Goal: Information Seeking & Learning: Learn about a topic

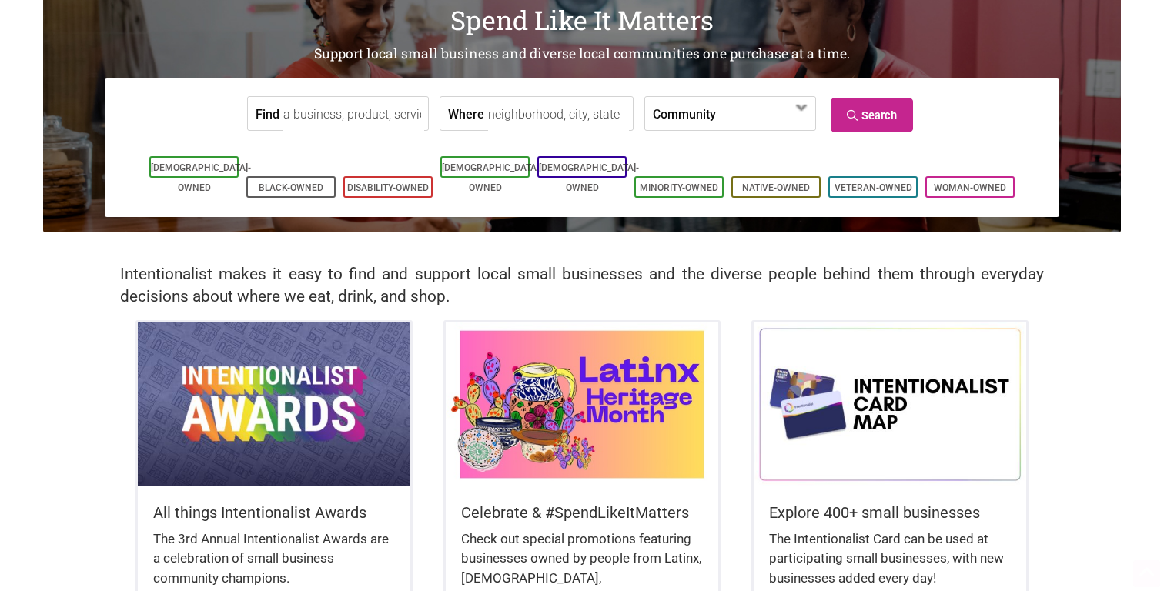
scroll to position [116, 0]
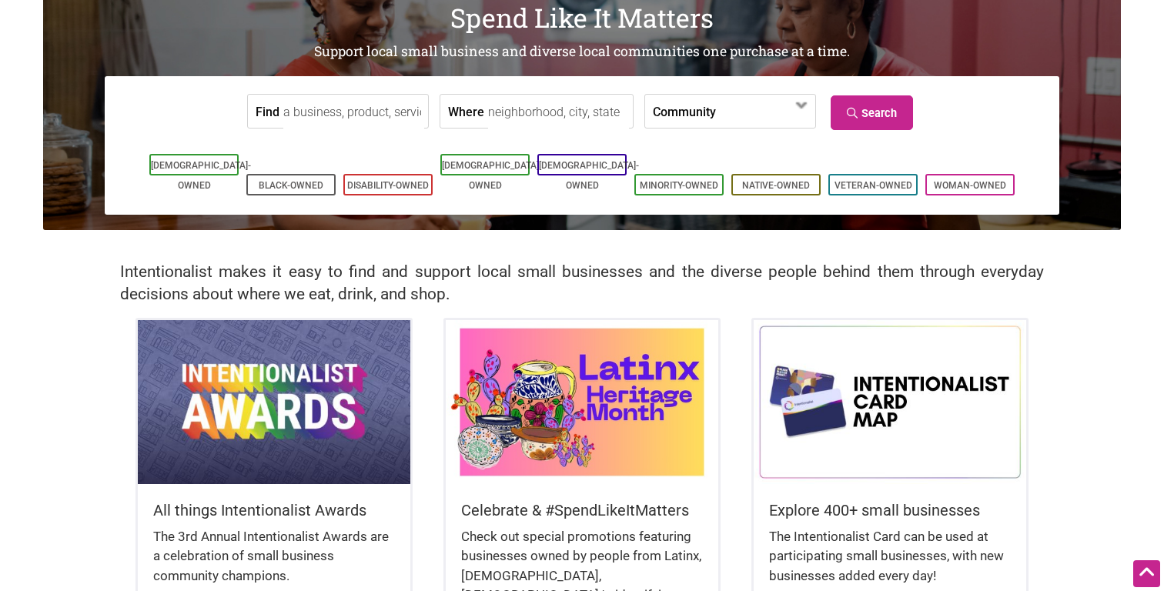
click at [588, 361] on img at bounding box center [582, 401] width 273 height 163
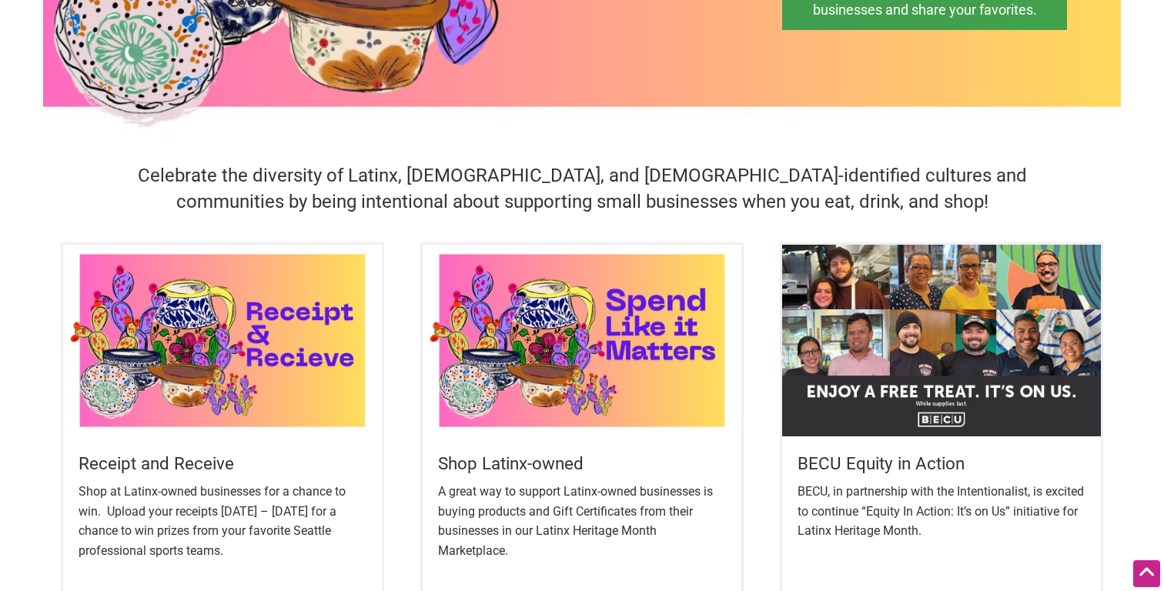
scroll to position [474, 0]
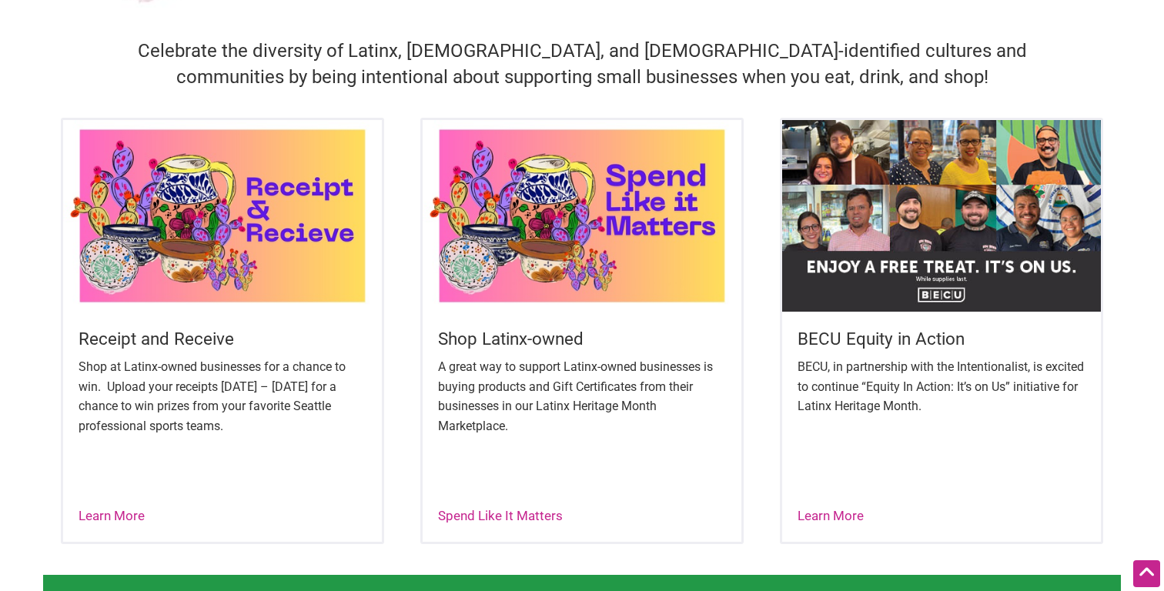
click at [531, 291] on img at bounding box center [582, 215] width 319 height 191
click at [956, 239] on img at bounding box center [941, 215] width 319 height 191
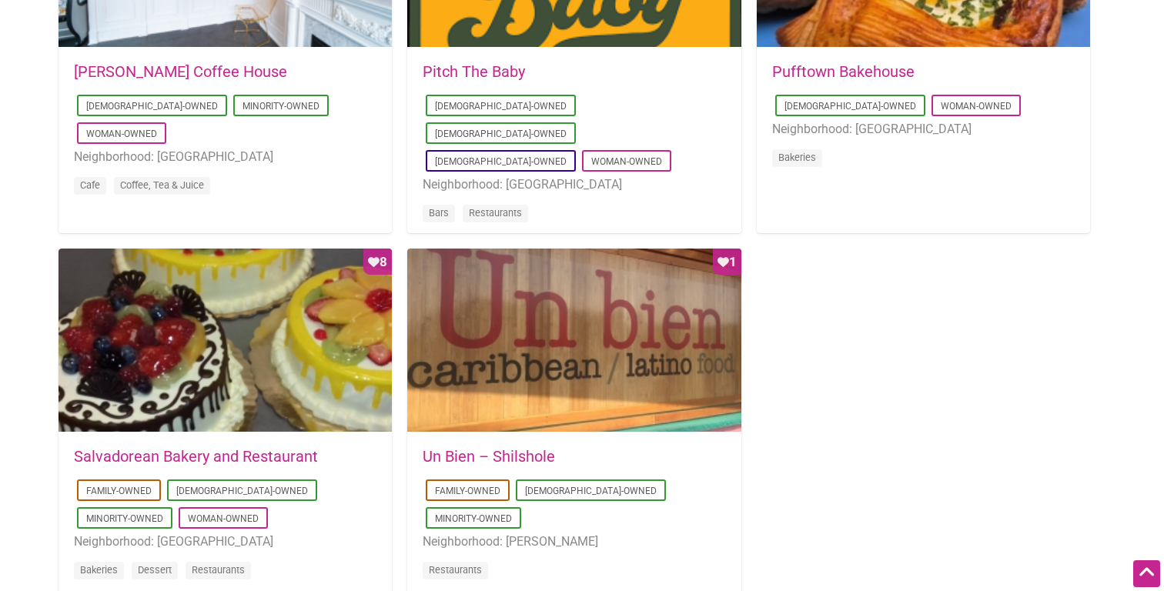
scroll to position [1346, 0]
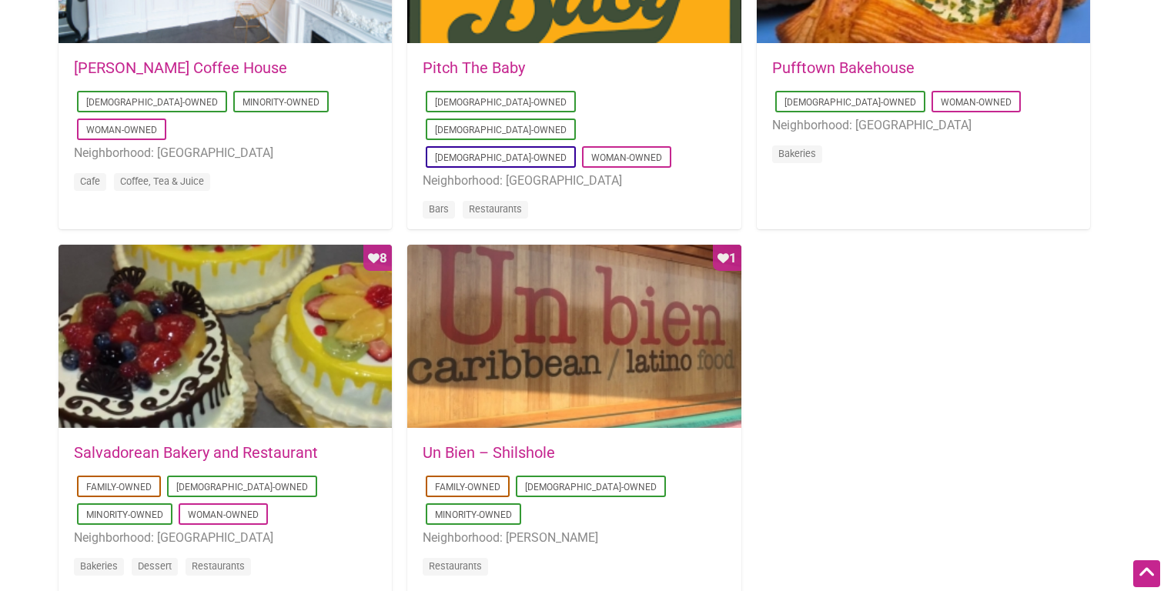
click at [679, 368] on div "Favorite Count 1" at bounding box center [573, 337] width 333 height 185
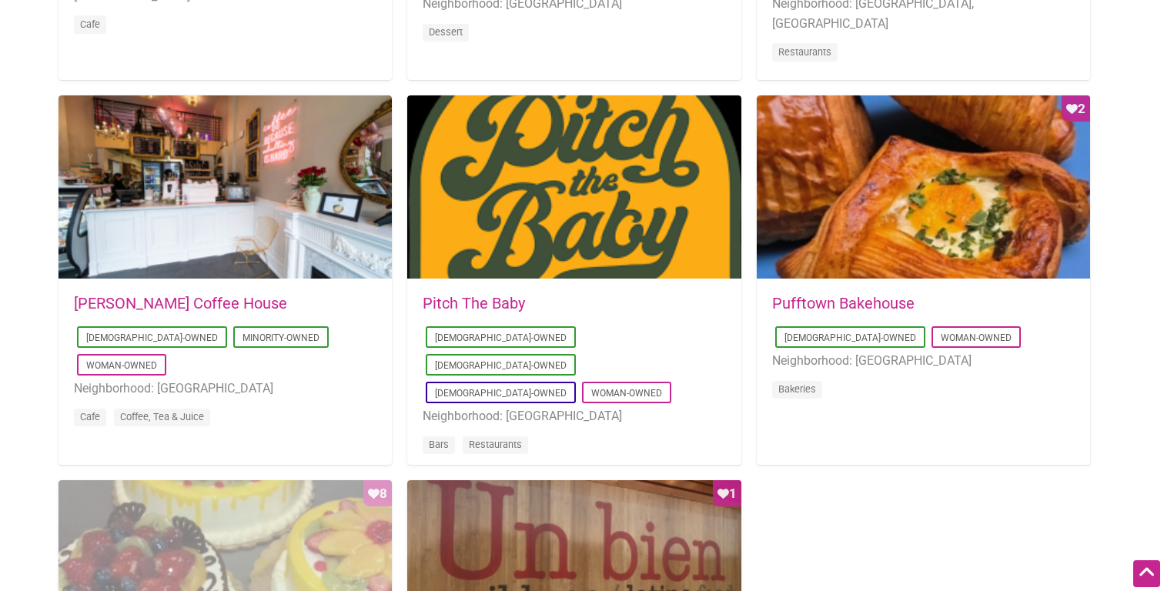
scroll to position [1096, 0]
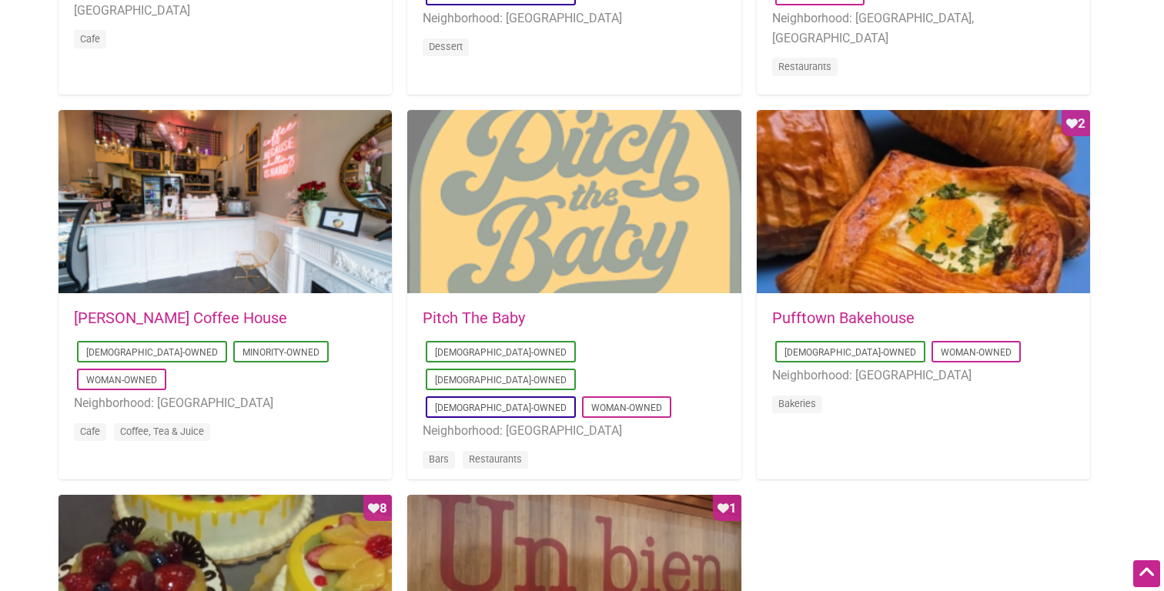
click at [458, 196] on div at bounding box center [573, 202] width 333 height 185
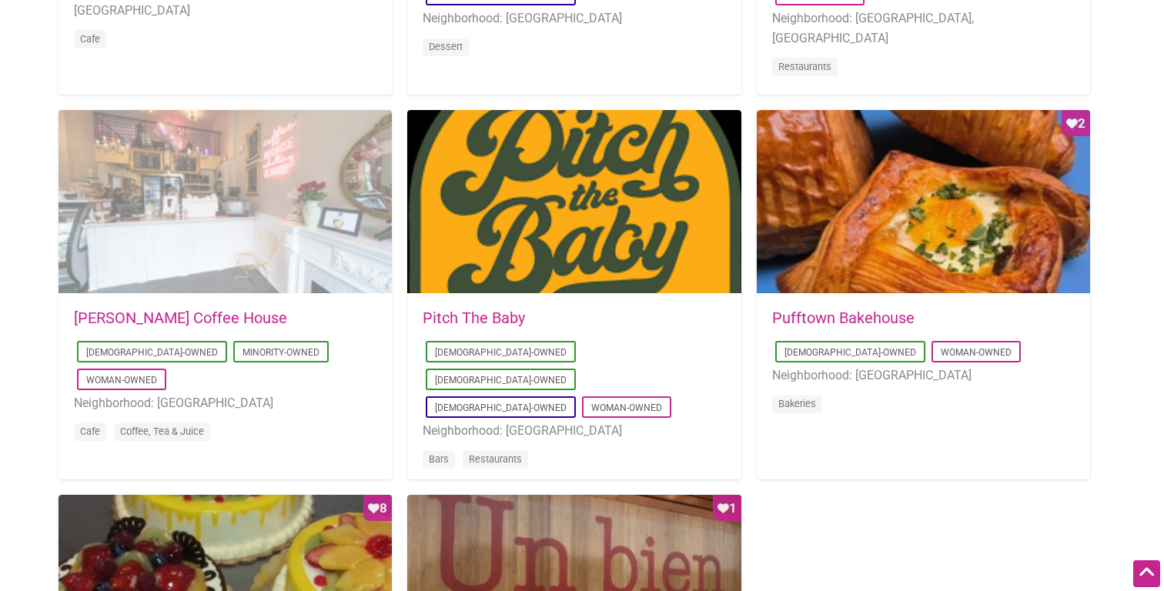
click at [286, 193] on div at bounding box center [225, 202] width 333 height 185
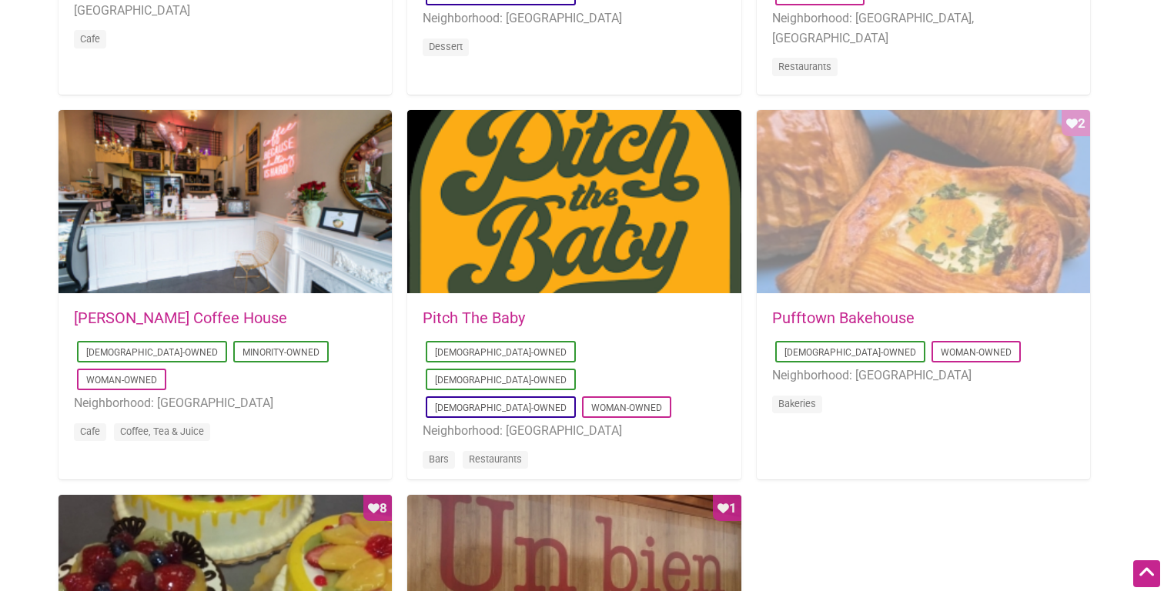
click at [853, 188] on div "Favorite Count 2" at bounding box center [923, 202] width 333 height 185
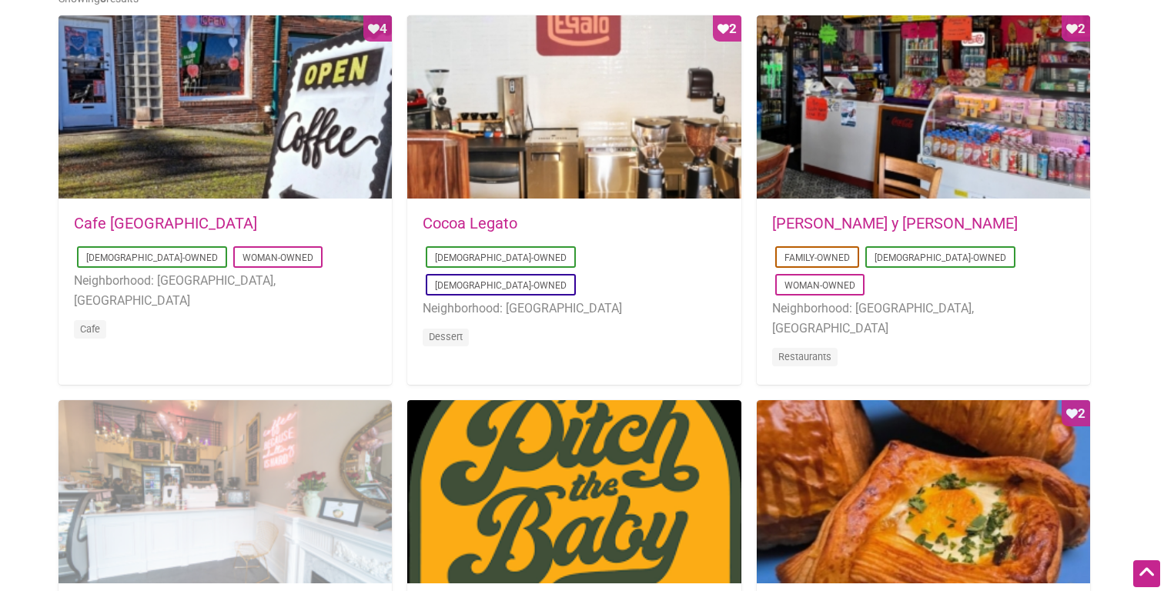
scroll to position [805, 0]
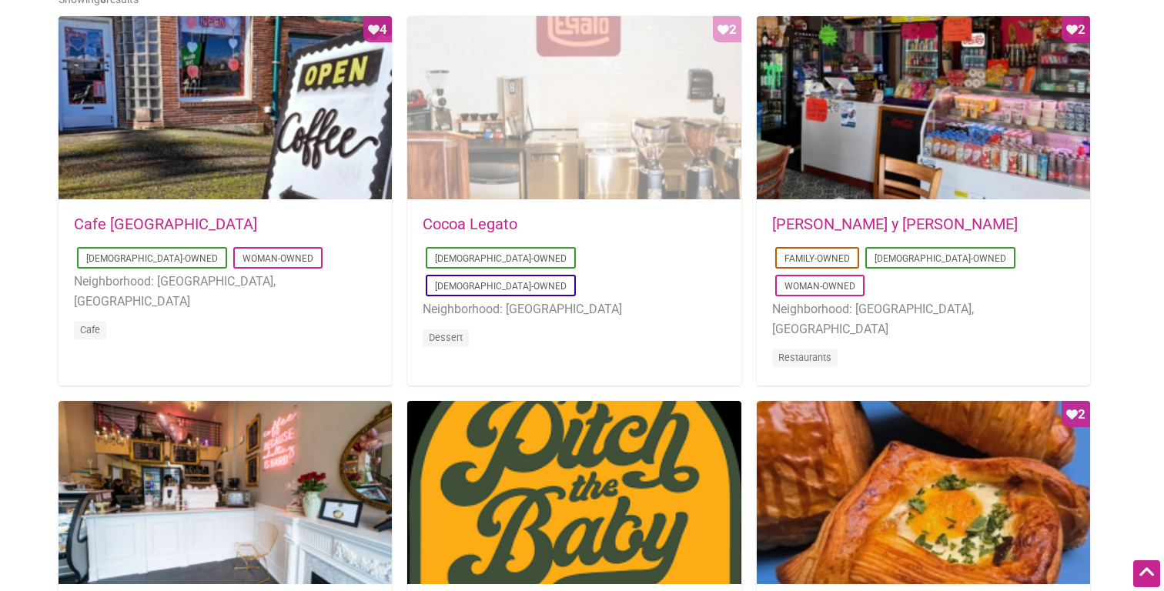
click at [494, 116] on div "Favorite Count 2" at bounding box center [573, 108] width 333 height 185
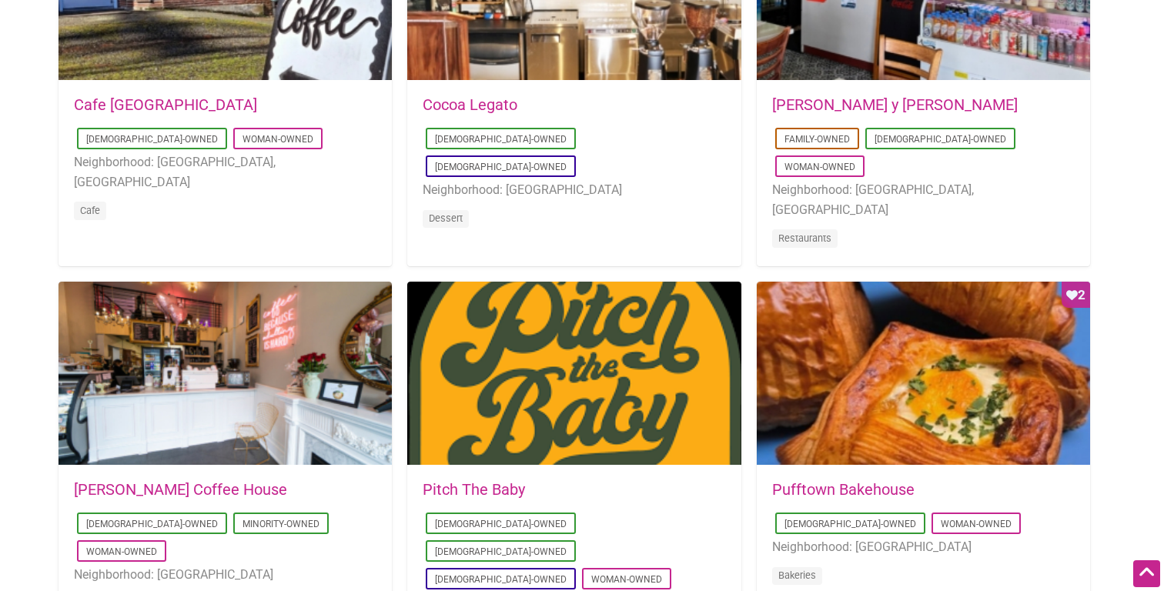
scroll to position [1063, 0]
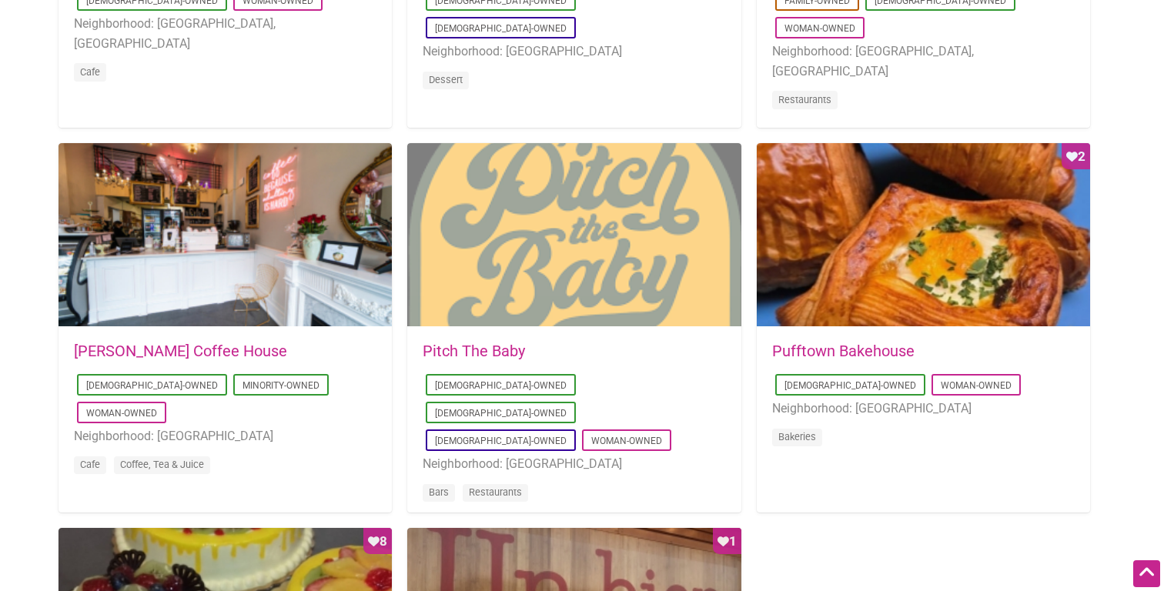
click at [557, 318] on div at bounding box center [573, 235] width 333 height 185
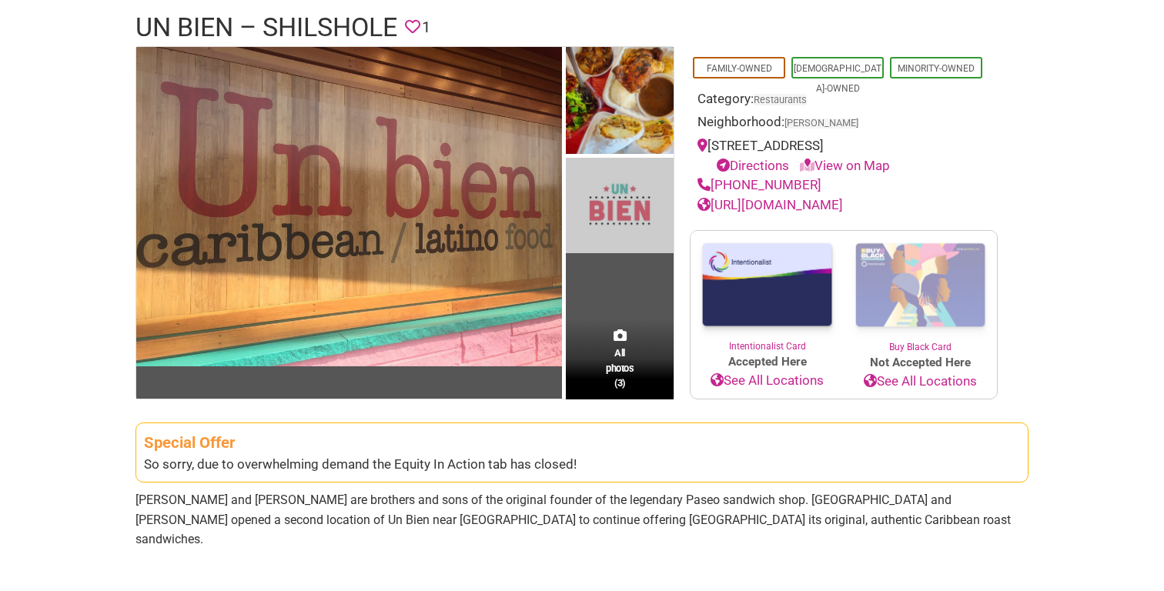
scroll to position [128, 0]
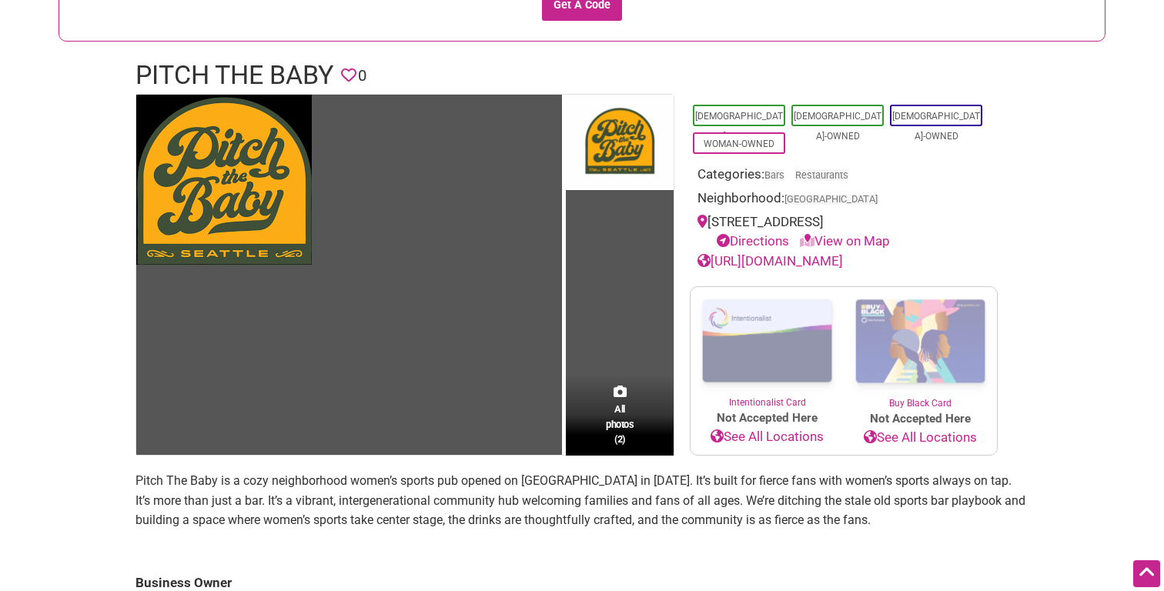
scroll to position [199, 0]
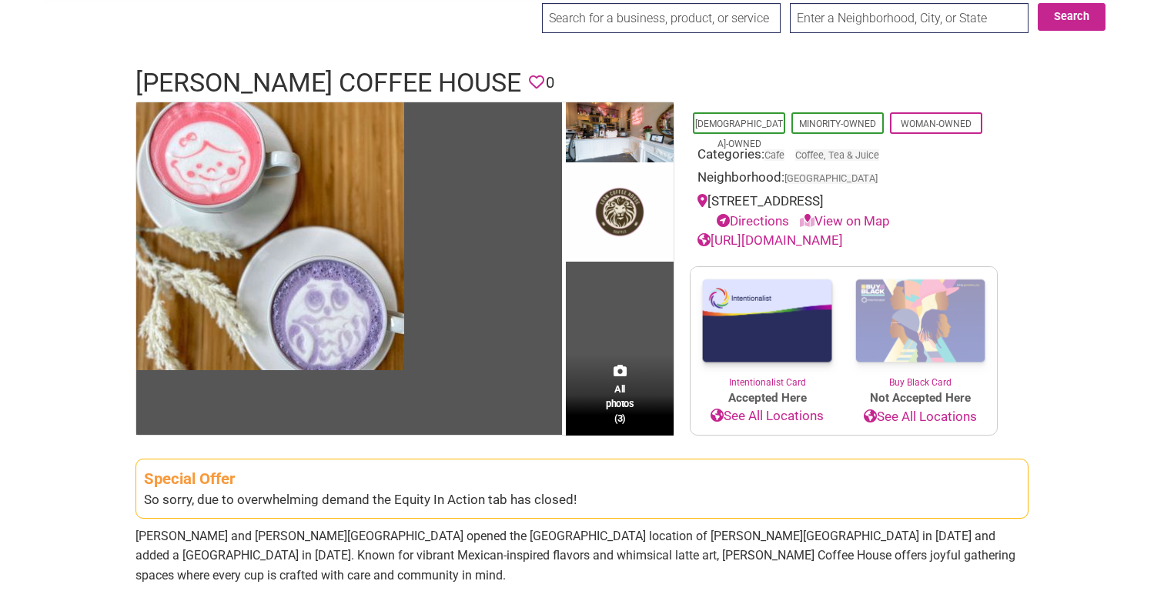
scroll to position [60, 0]
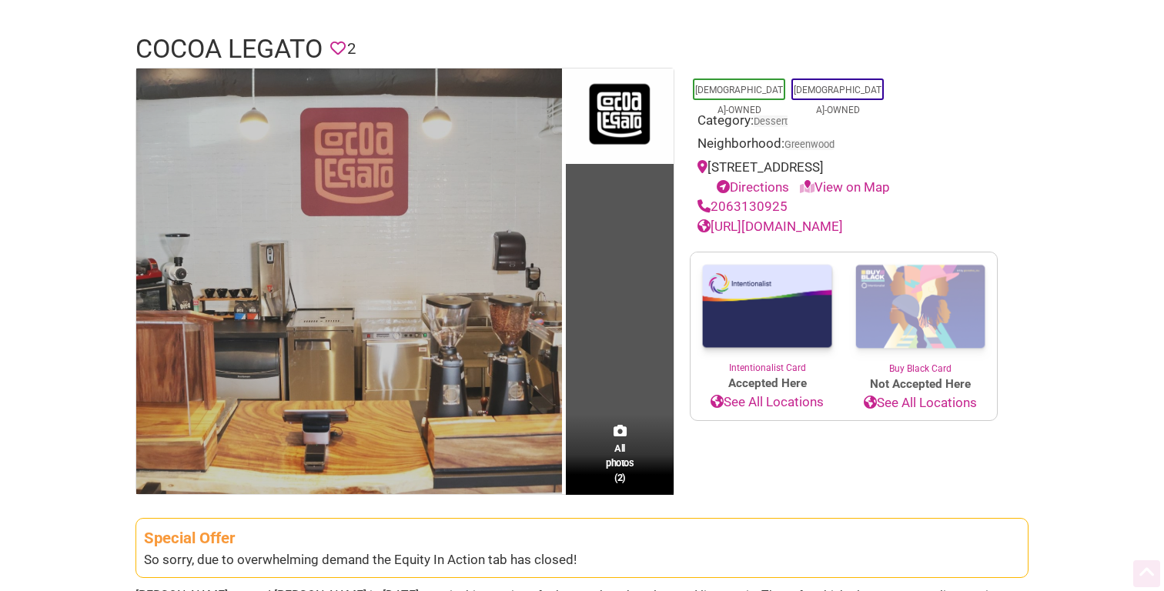
scroll to position [99, 0]
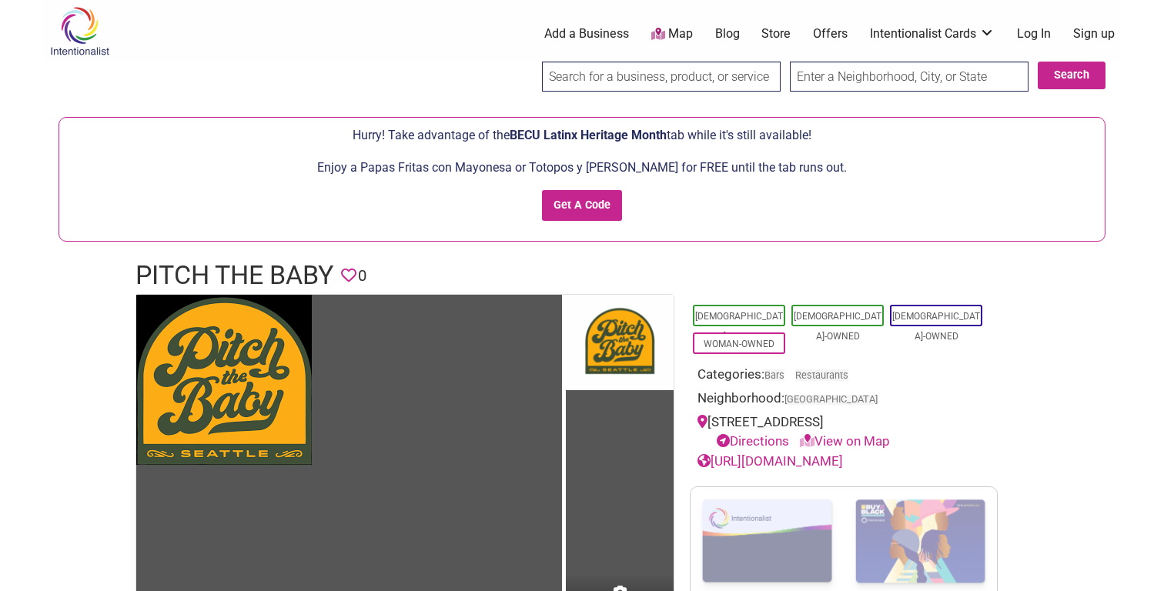
click at [815, 441] on icon at bounding box center [807, 440] width 15 height 13
click at [831, 439] on link "View on Map" at bounding box center [845, 441] width 90 height 15
click at [78, 19] on img at bounding box center [79, 31] width 73 height 50
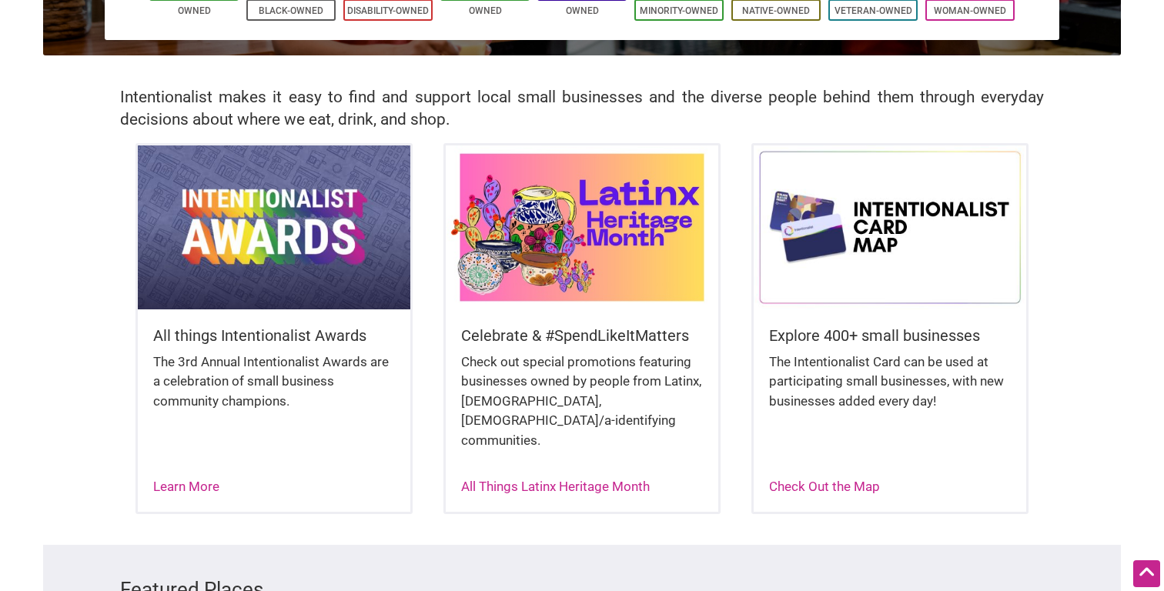
scroll to position [300, 0]
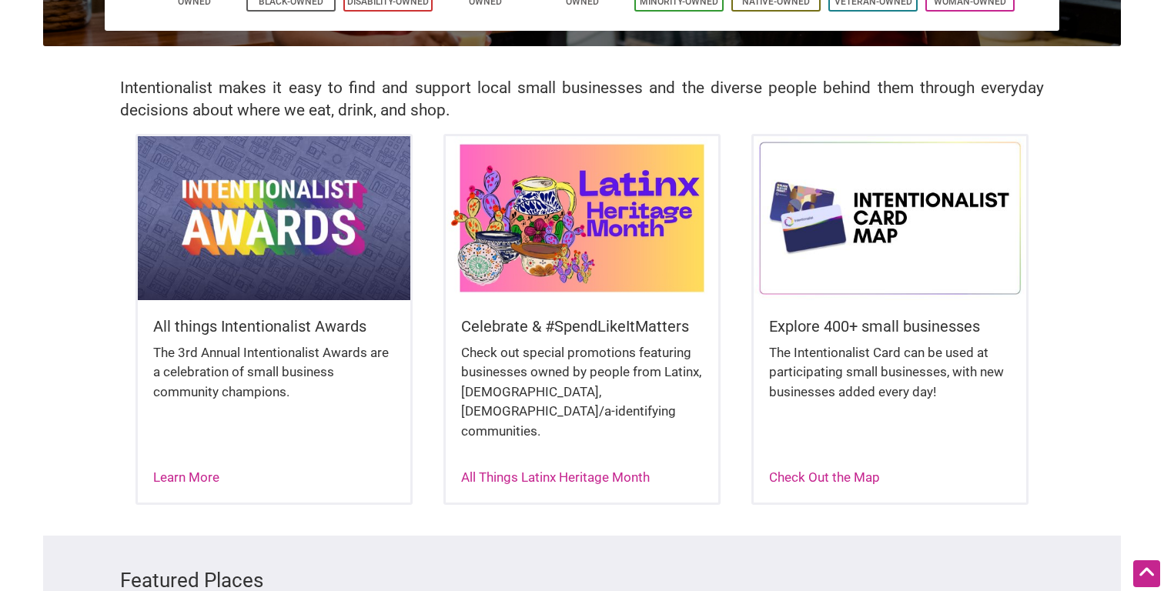
click at [569, 260] on img at bounding box center [582, 217] width 273 height 163
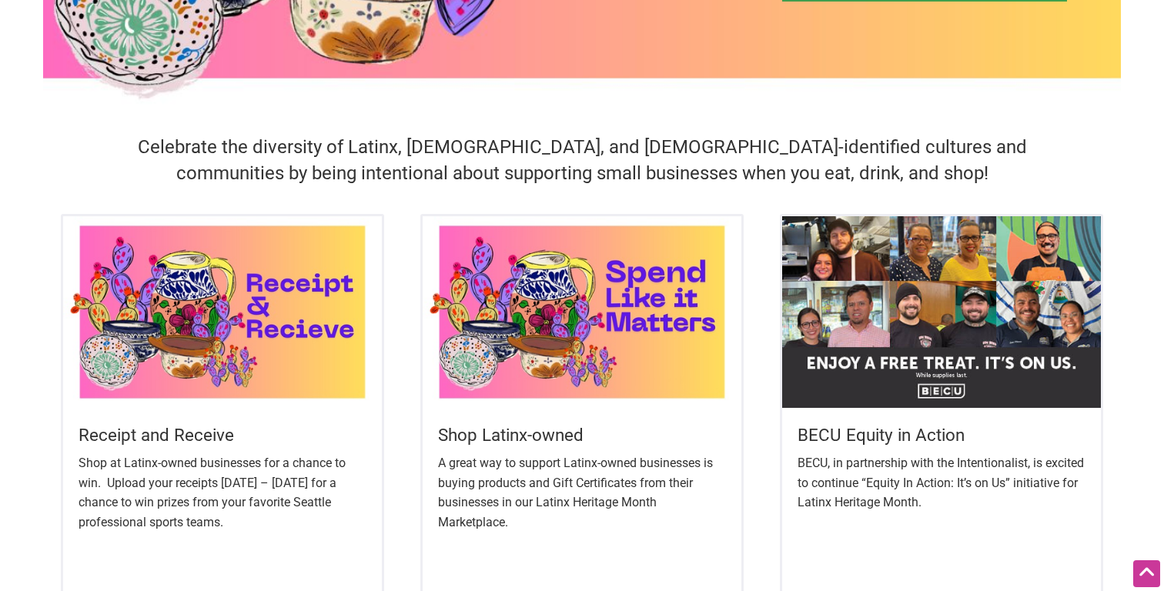
scroll to position [500, 0]
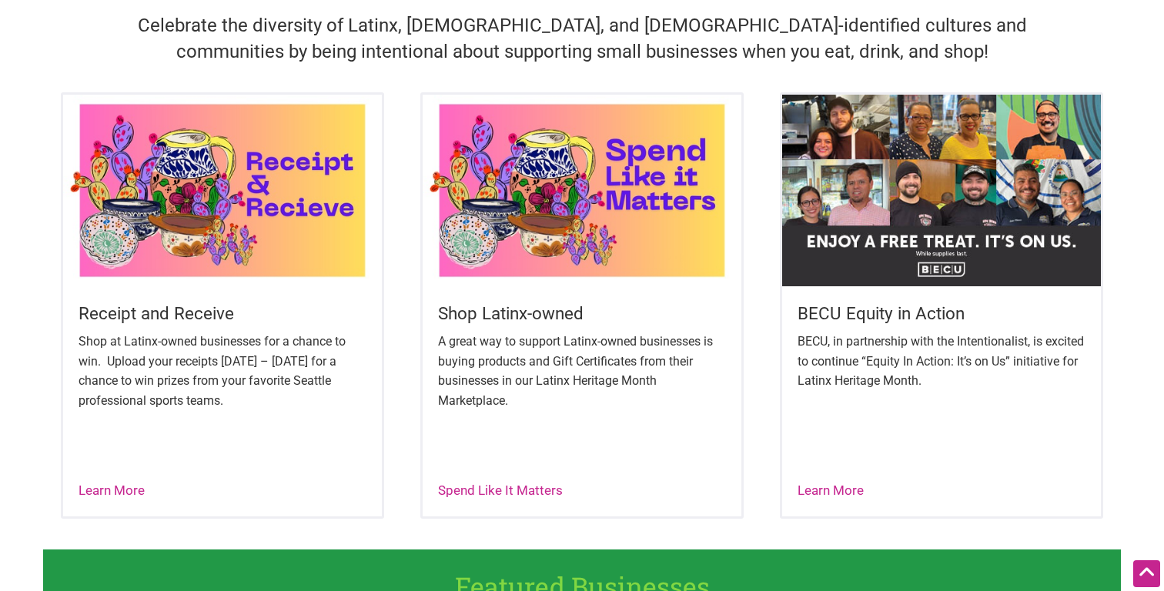
click at [496, 504] on div "Shop Latinx-owned A great way to support Latinx-owned businesses is buying prod…" at bounding box center [581, 305] width 323 height 427
click at [496, 495] on link "Spend Like It Matters" at bounding box center [500, 490] width 125 height 15
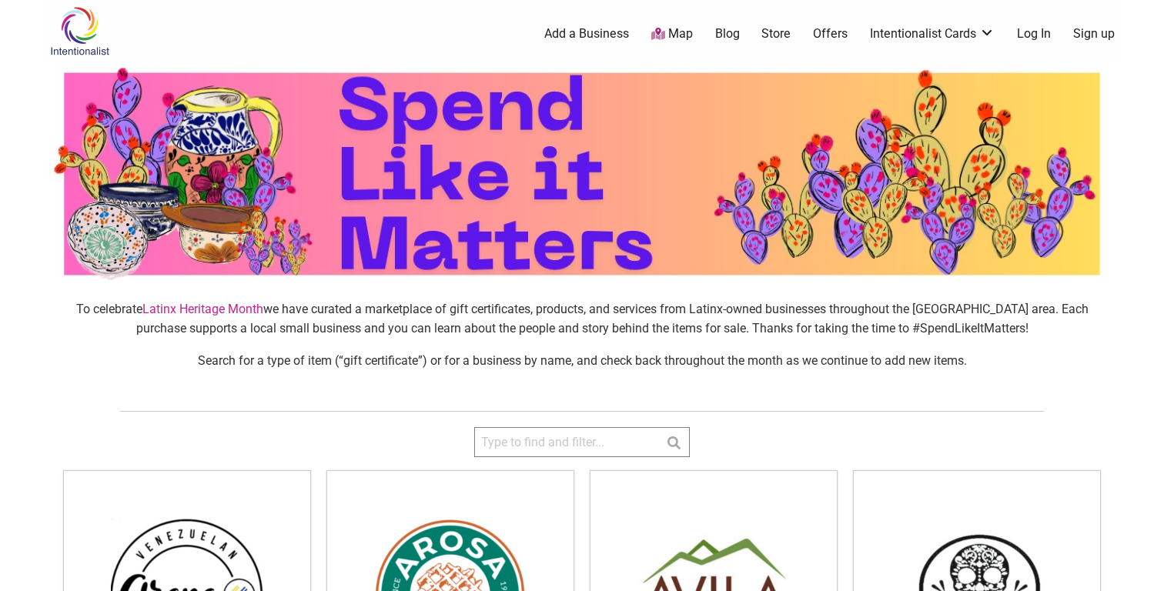
click at [227, 308] on link "Latinx Heritage Month" at bounding box center [202, 309] width 121 height 15
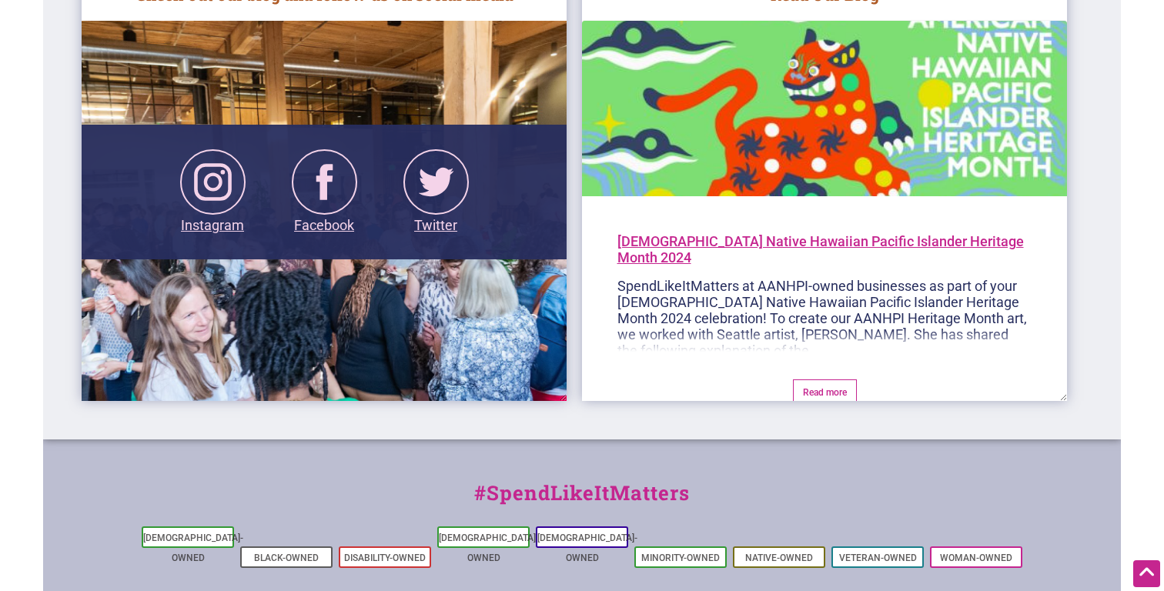
scroll to position [2611, 0]
